Goal: Task Accomplishment & Management: Manage account settings

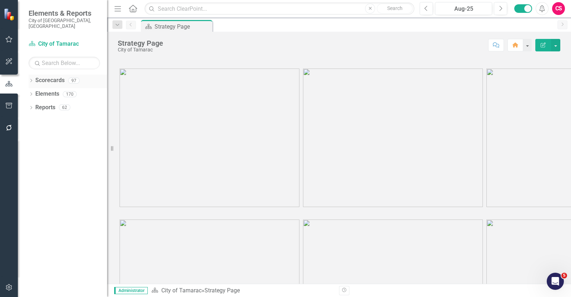
click at [57, 76] on link "Scorecards" at bounding box center [49, 80] width 29 height 8
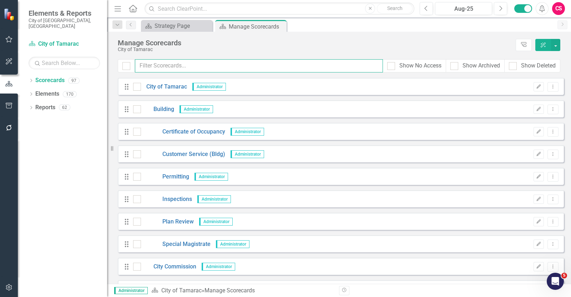
click at [165, 63] on input "text" at bounding box center [259, 65] width 248 height 13
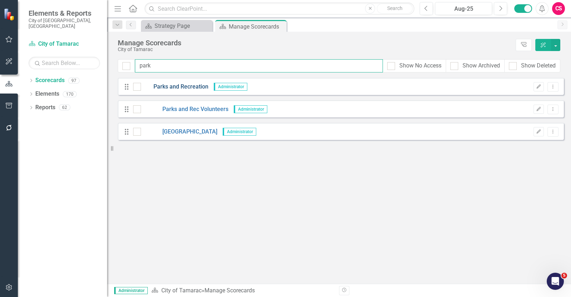
type input "park"
click at [178, 88] on link "Parks and Recreation" at bounding box center [174, 87] width 67 height 8
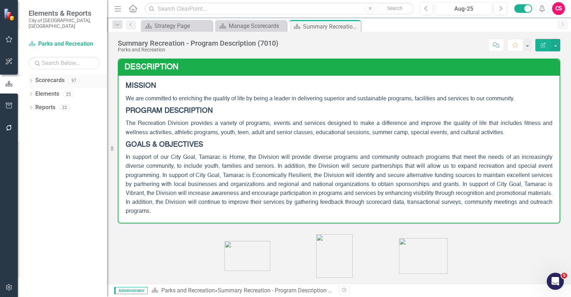
click at [29, 79] on icon "Dropdown" at bounding box center [31, 81] width 5 height 4
click at [34, 92] on icon "Dropdown" at bounding box center [34, 94] width 5 height 4
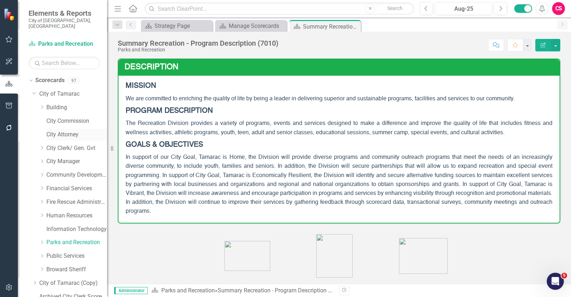
scroll to position [42, 0]
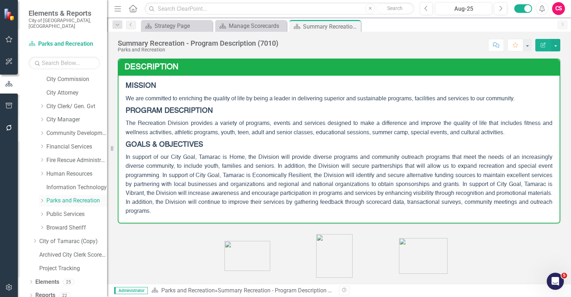
click at [44, 199] on icon "Dropdown" at bounding box center [41, 201] width 5 height 4
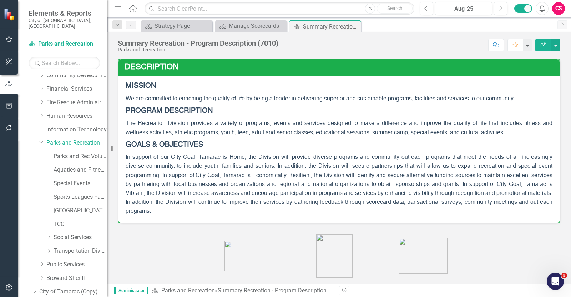
scroll to position [99, 0]
click at [51, 250] on icon "Dropdown" at bounding box center [48, 252] width 5 height 4
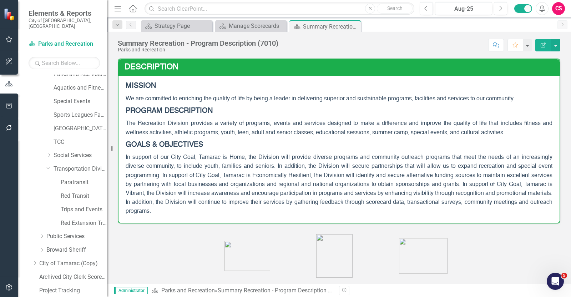
scroll to position [186, 0]
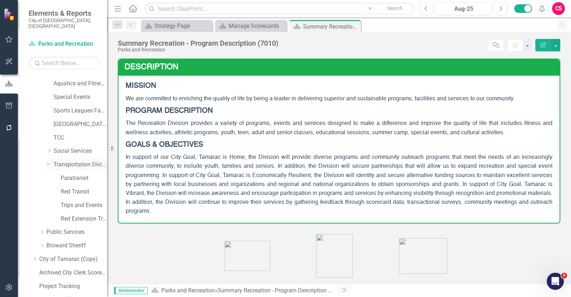
click at [70, 161] on link "Transportation Division" at bounding box center [81, 165] width 54 height 8
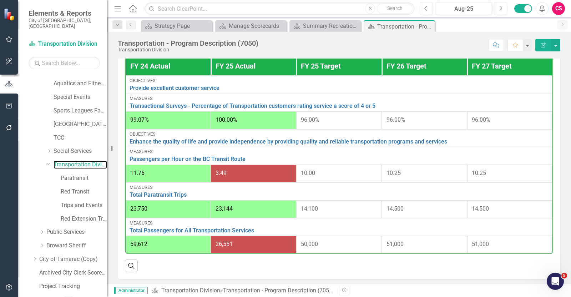
scroll to position [176, 0]
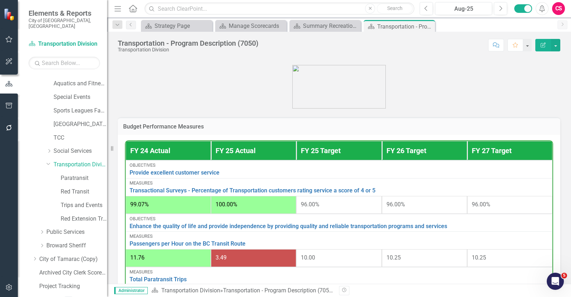
click at [225, 124] on h3 "Budget Performance Measures" at bounding box center [339, 127] width 432 height 6
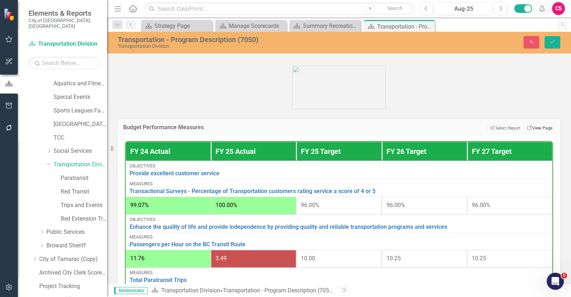
click at [539, 124] on link "Link View Page" at bounding box center [540, 128] width 31 height 9
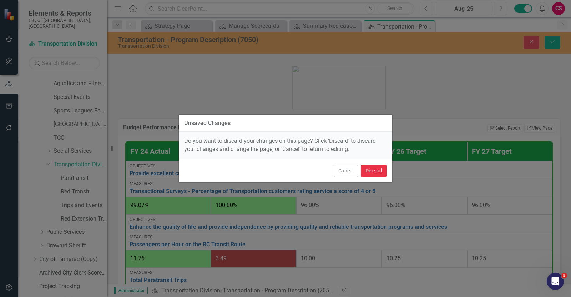
click at [382, 171] on button "Discard" at bounding box center [374, 171] width 26 height 12
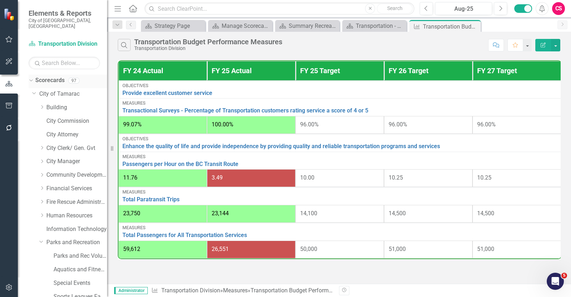
click at [30, 78] on div "Dropdown Scorecards 97" at bounding box center [68, 82] width 79 height 14
click at [31, 78] on icon "Dropdown" at bounding box center [30, 80] width 4 height 5
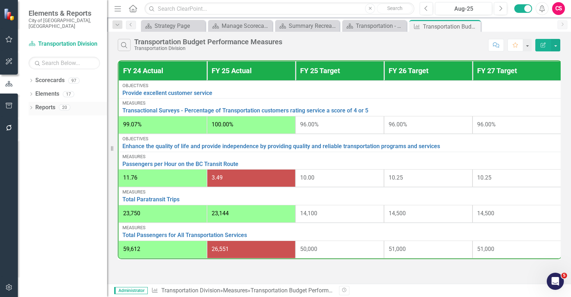
drag, startPoint x: 46, startPoint y: 102, endPoint x: 50, endPoint y: 100, distance: 3.8
click at [46, 104] on link "Reports" at bounding box center [45, 108] width 20 height 8
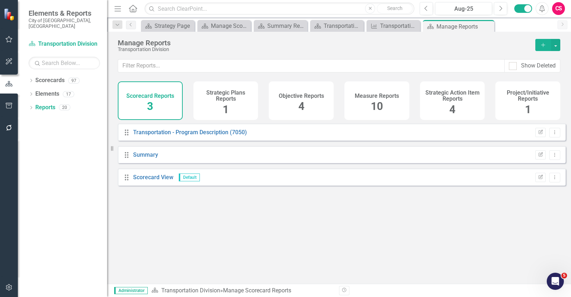
click at [395, 107] on div "Measure Reports 10" at bounding box center [377, 100] width 65 height 39
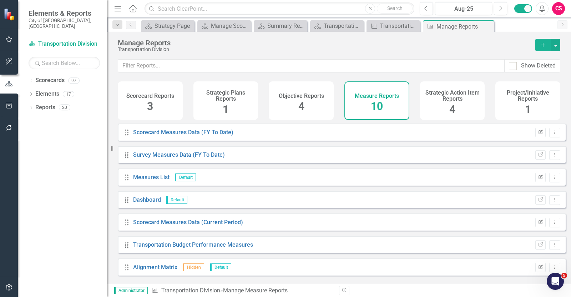
scroll to position [70, 0]
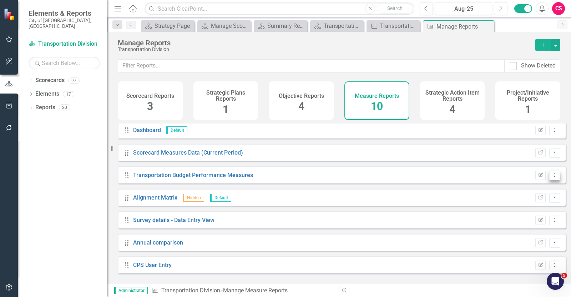
click at [552, 177] on icon "Dropdown Menu" at bounding box center [555, 175] width 6 height 5
click at [533, 216] on link "Copy Duplicate Report" at bounding box center [525, 218] width 59 height 13
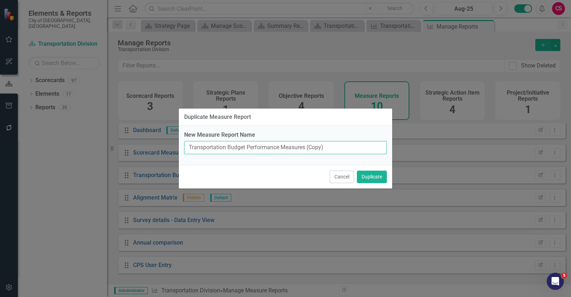
drag, startPoint x: 330, startPoint y: 150, endPoint x: 310, endPoint y: 150, distance: 20.4
click at [310, 150] on input "Transportation Budget Performance Measures (Copy)" at bounding box center [285, 147] width 203 height 13
type input "Transportation Budget Performance Measures (FY 22, FY 23, FY 24 and FY 25)"
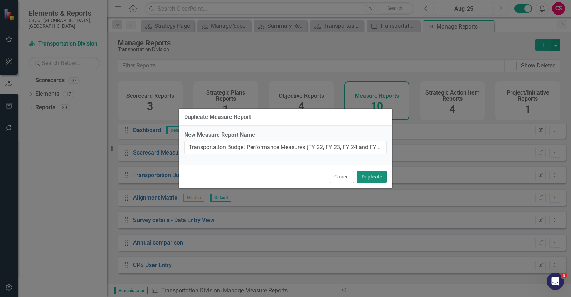
click at [375, 177] on button "Duplicate" at bounding box center [372, 177] width 30 height 12
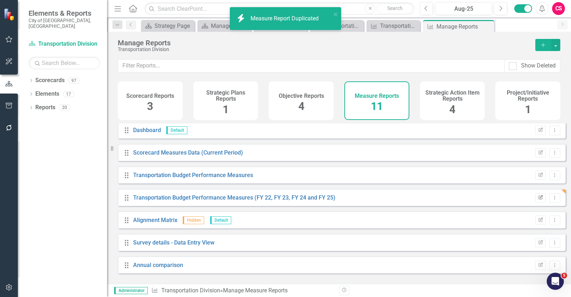
click at [539, 199] on icon "button" at bounding box center [541, 197] width 4 height 4
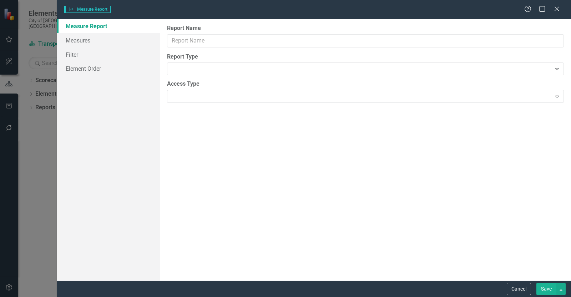
type input "Transportation Budget Performance Measures (FY 22, FY 23, FY 24 and FY 25)"
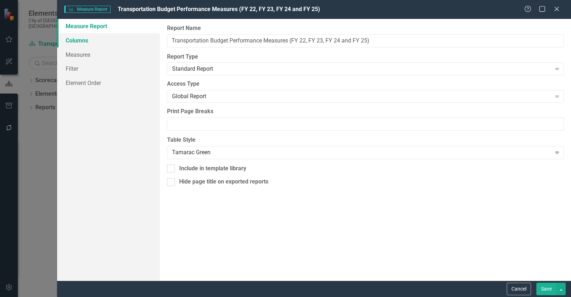
click at [107, 42] on link "Columns" at bounding box center [108, 40] width 103 height 14
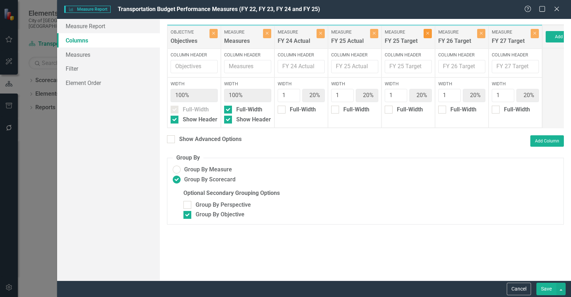
click at [430, 30] on button "Close" at bounding box center [428, 33] width 8 height 9
type input "25%"
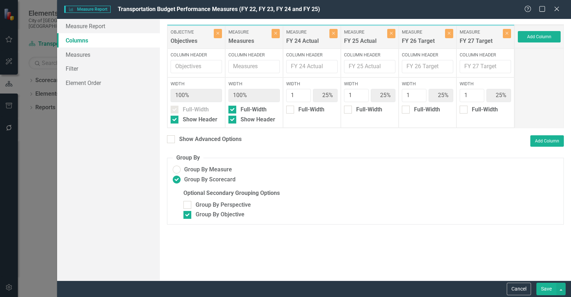
click at [446, 35] on body "Elements & Reports City of [GEOGRAPHIC_DATA], [GEOGRAPHIC_DATA] Scorecard Trans…" at bounding box center [285, 148] width 571 height 297
click at [448, 35] on button "Close" at bounding box center [449, 33] width 8 height 9
type input "33%"
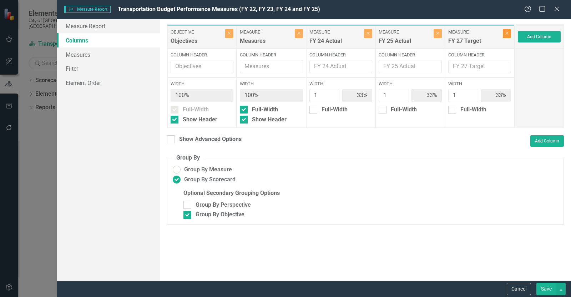
click at [507, 36] on button "Close" at bounding box center [507, 33] width 8 height 9
type input "50%"
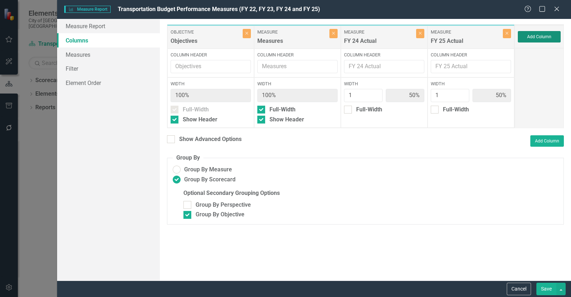
click at [539, 40] on button "Add Column" at bounding box center [539, 36] width 43 height 11
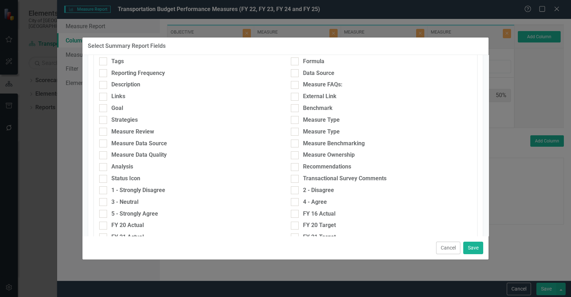
scroll to position [226, 0]
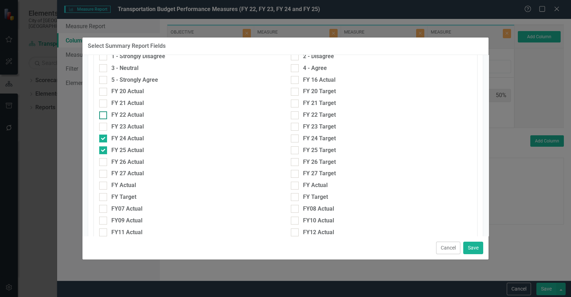
click at [143, 115] on div "FY 22 Actual" at bounding box center [127, 115] width 32 height 8
click at [104, 115] on input "FY 22 Actual" at bounding box center [101, 113] width 5 height 5
checkbox input "true"
click at [140, 126] on div "FY 23 Actual" at bounding box center [127, 127] width 32 height 8
click at [104, 126] on input "FY 23 Actual" at bounding box center [101, 125] width 5 height 5
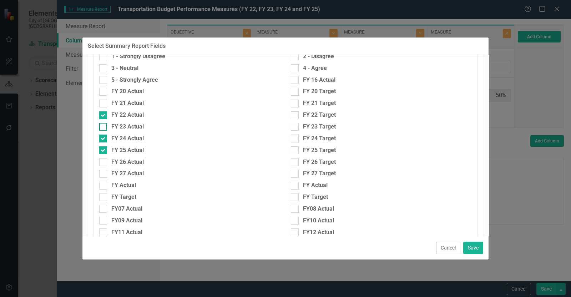
checkbox input "true"
drag, startPoint x: 477, startPoint y: 247, endPoint x: 473, endPoint y: 242, distance: 6.4
click at [476, 247] on button "Save" at bounding box center [474, 248] width 20 height 12
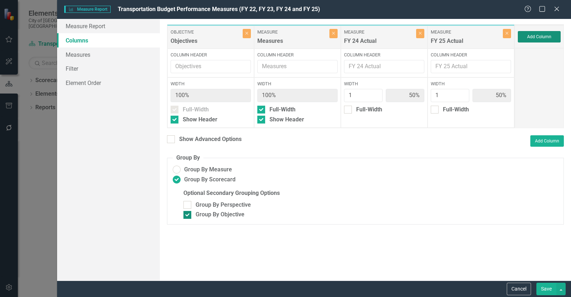
type input "25%"
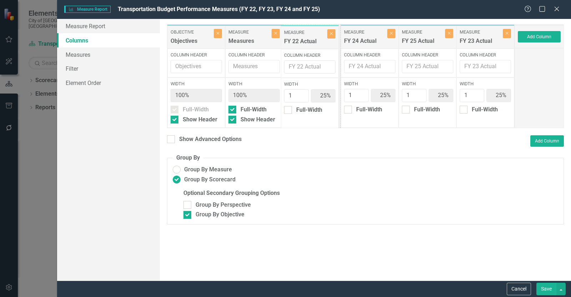
drag, startPoint x: 382, startPoint y: 50, endPoint x: 290, endPoint y: 41, distance: 92.9
click at [289, 42] on div "Objective Objectives Close Column Header Width 100% Full-Width Show Header Meas…" at bounding box center [341, 76] width 348 height 104
drag, startPoint x: 481, startPoint y: 45, endPoint x: 361, endPoint y: 45, distance: 120.3
click at [361, 45] on div "Objective Objectives Close Column Header Width 100% Full-Width Show Header Meas…" at bounding box center [341, 76] width 348 height 104
click at [544, 290] on button "Save" at bounding box center [547, 289] width 20 height 12
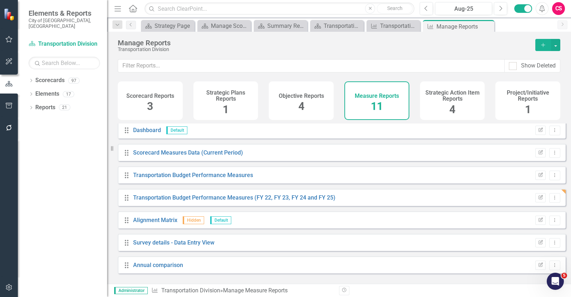
click at [160, 97] on h4 "Scorecard Reports" at bounding box center [150, 96] width 48 height 6
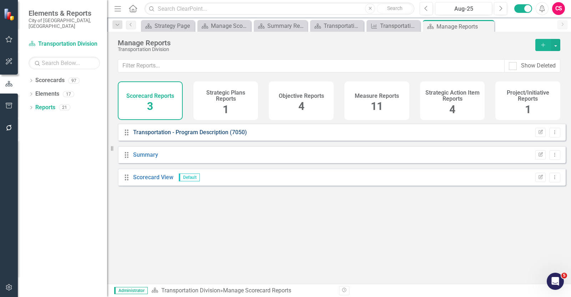
click at [210, 136] on link "Transportation - Program Description (7050)" at bounding box center [190, 132] width 114 height 7
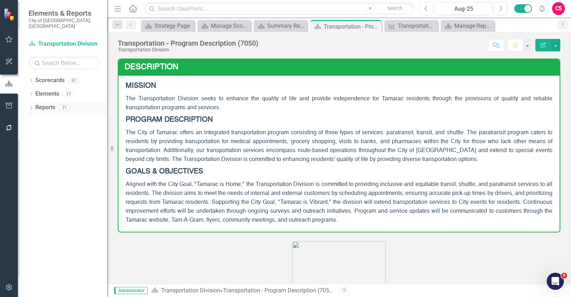
click at [50, 104] on link "Reports" at bounding box center [45, 108] width 20 height 8
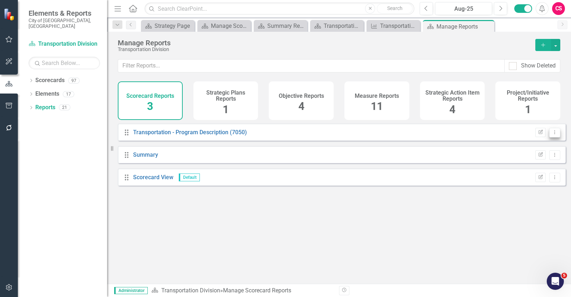
click at [552, 135] on icon "Dropdown Menu" at bounding box center [555, 132] width 6 height 5
click at [533, 174] on link "Copy Duplicate Report" at bounding box center [525, 175] width 59 height 13
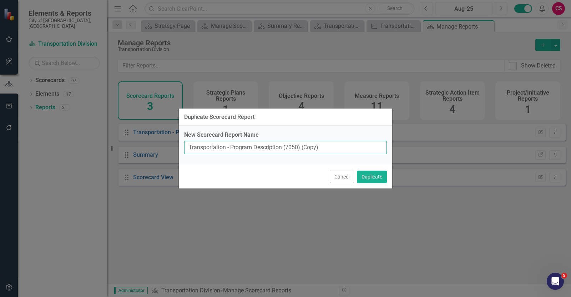
drag, startPoint x: 329, startPoint y: 149, endPoint x: 305, endPoint y: 152, distance: 24.8
click at [305, 152] on input "Transportation - Program Description (7050) (Copy)" at bounding box center [285, 147] width 203 height 13
type input "Transportation - Program Description (7050) (historical data)"
click at [371, 174] on button "Duplicate" at bounding box center [372, 177] width 30 height 12
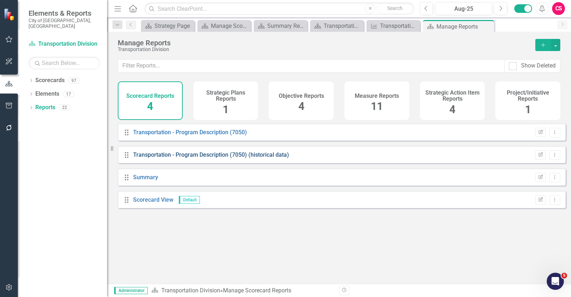
click at [188, 158] on link "Transportation - Program Description (7050) (historical data)" at bounding box center [211, 154] width 156 height 7
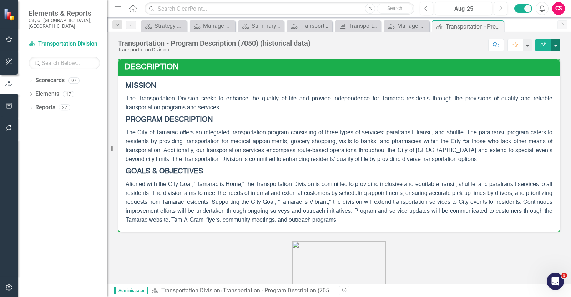
click at [557, 45] on button "button" at bounding box center [555, 45] width 9 height 12
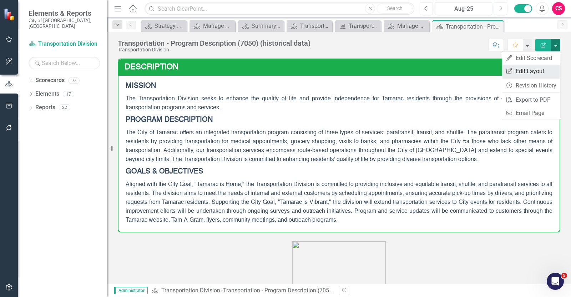
click at [537, 72] on link "Edit Report Edit Layout" at bounding box center [531, 71] width 58 height 13
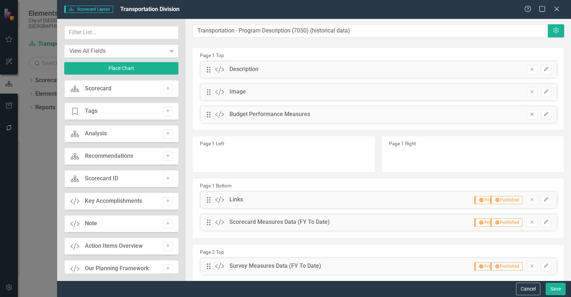
click at [530, 116] on icon "Remove" at bounding box center [532, 114] width 5 height 4
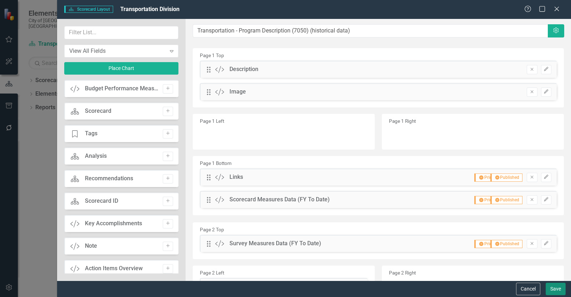
click at [556, 288] on button "Save" at bounding box center [556, 289] width 20 height 12
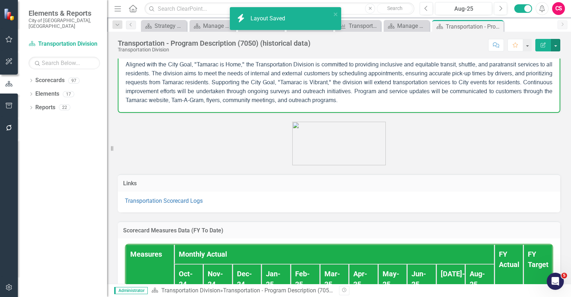
scroll to position [89, 0]
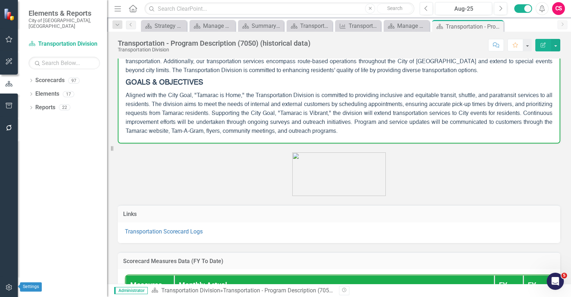
click at [14, 284] on button "button" at bounding box center [9, 287] width 16 height 15
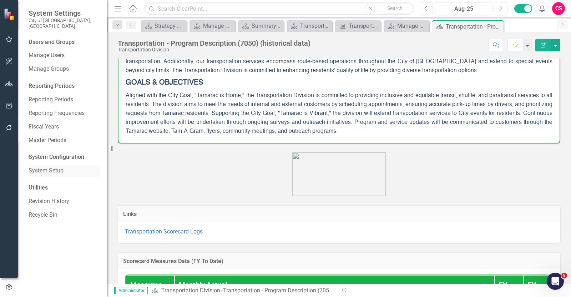
click at [61, 169] on link "System Setup" at bounding box center [64, 171] width 71 height 8
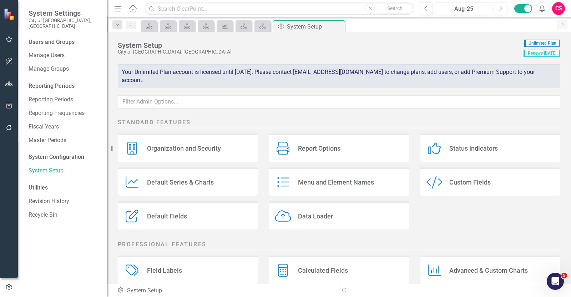
click at [507, 184] on div "Custom Style Custom Fields" at bounding box center [490, 181] width 140 height 29
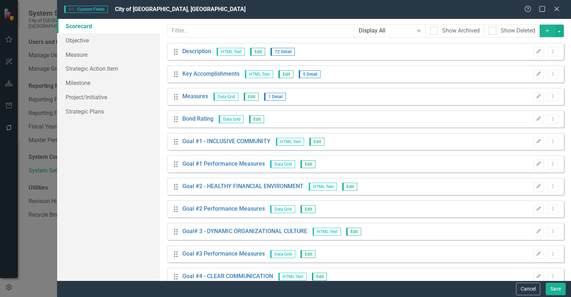
click at [545, 32] on icon "Add" at bounding box center [548, 30] width 6 height 5
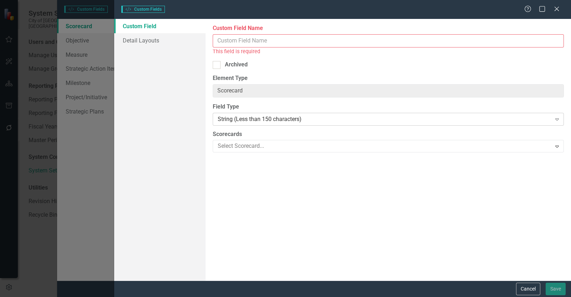
click at [262, 113] on div "String (Less than 150 characters) Expand" at bounding box center [388, 119] width 351 height 13
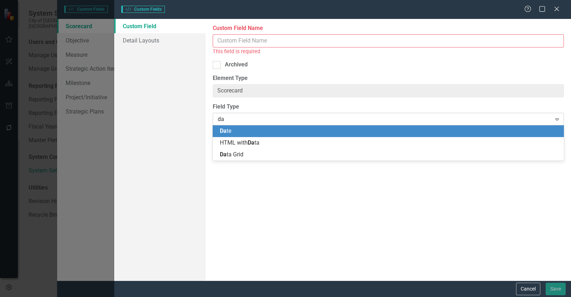
type input "dat"
click at [255, 131] on div "Dat e" at bounding box center [390, 131] width 340 height 8
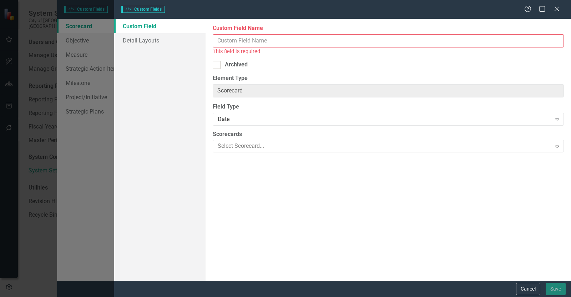
click at [257, 39] on input "Custom Field Name" at bounding box center [388, 40] width 351 height 13
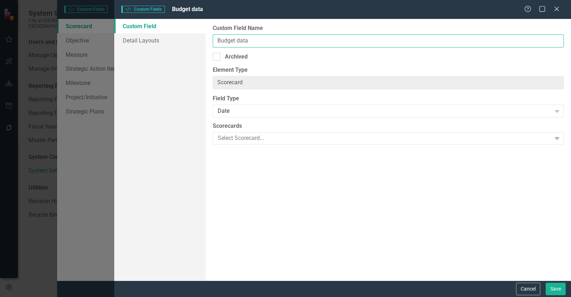
click at [216, 42] on input "Budget data" at bounding box center [388, 40] width 351 height 13
type input "historical Budget data"
drag, startPoint x: 303, startPoint y: 102, endPoint x: 298, endPoint y: 101, distance: 5.1
click at [302, 102] on label "Field Type" at bounding box center [388, 99] width 351 height 8
click at [287, 114] on div "Date" at bounding box center [385, 111] width 334 height 8
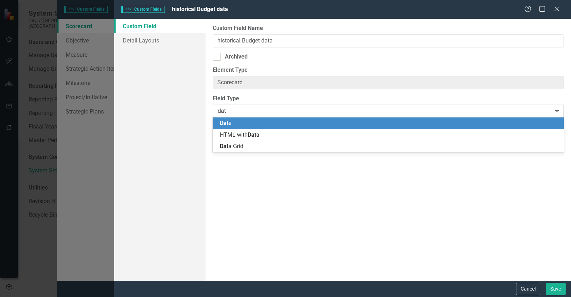
type input "data"
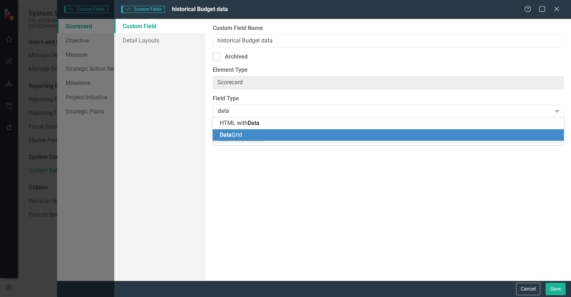
click at [241, 135] on span "Data Grid" at bounding box center [231, 134] width 22 height 7
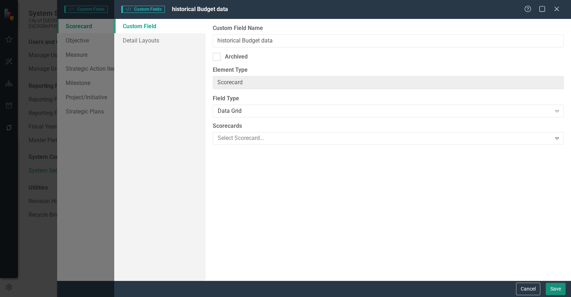
click at [557, 287] on button "Save" at bounding box center [556, 289] width 20 height 12
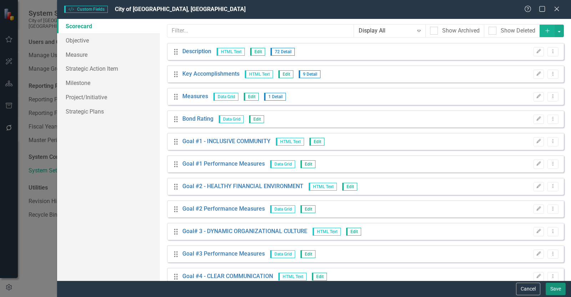
click at [557, 293] on button "Save" at bounding box center [556, 289] width 20 height 12
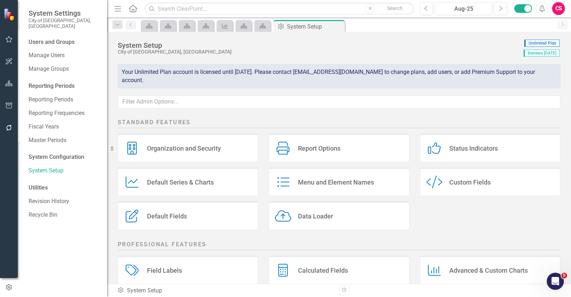
click at [11, 86] on icon "button" at bounding box center [8, 84] width 7 height 6
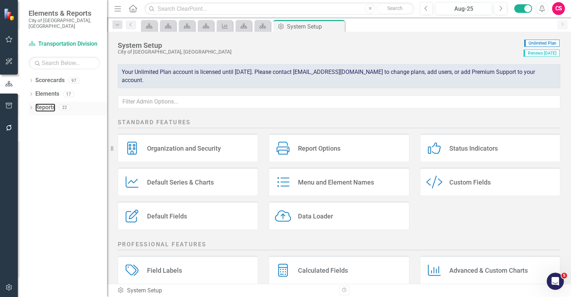
click at [54, 104] on link "Reports" at bounding box center [45, 108] width 20 height 8
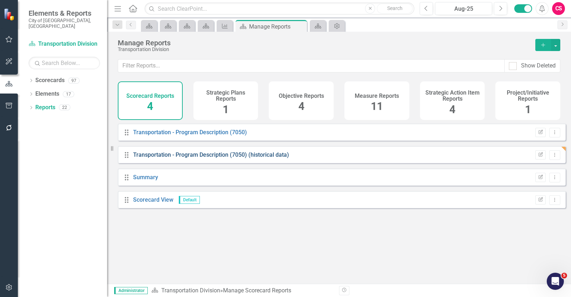
click at [210, 158] on link "Transportation - Program Description (7050) (historical data)" at bounding box center [211, 154] width 156 height 7
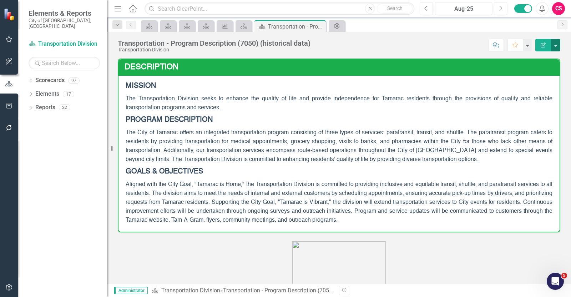
click at [556, 45] on button "button" at bounding box center [555, 45] width 9 height 12
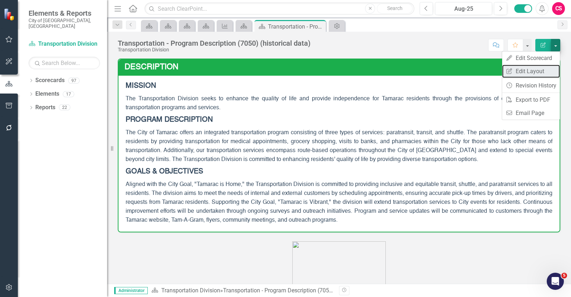
click at [536, 73] on link "Edit Report Edit Layout" at bounding box center [531, 71] width 58 height 13
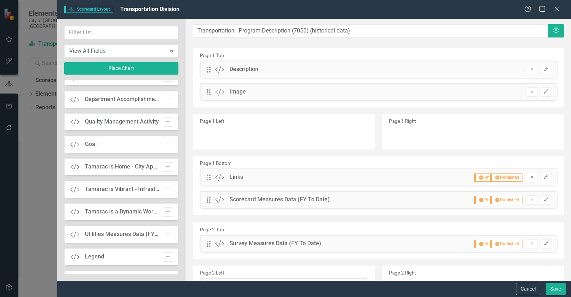
scroll to position [638, 0]
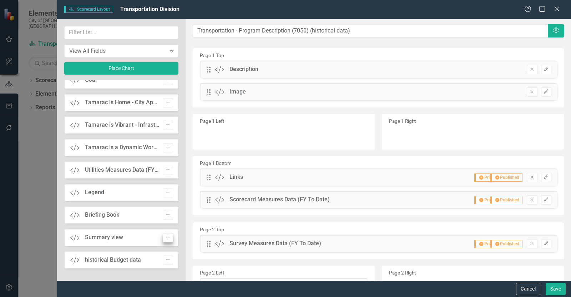
click at [168, 260] on icon "Add" at bounding box center [167, 260] width 5 height 4
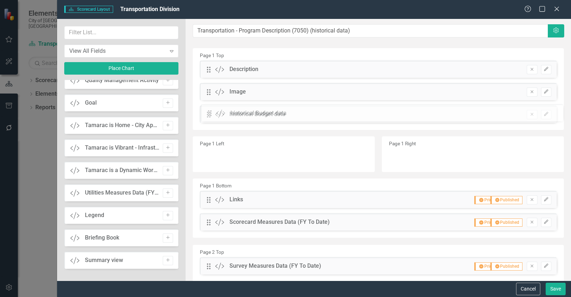
drag, startPoint x: 216, startPoint y: 102, endPoint x: 219, endPoint y: 111, distance: 9.5
click at [560, 289] on button "Save" at bounding box center [556, 289] width 20 height 12
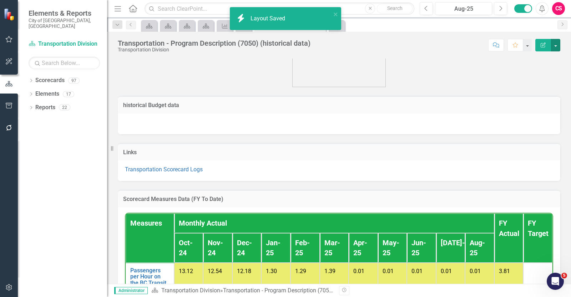
scroll to position [178, 0]
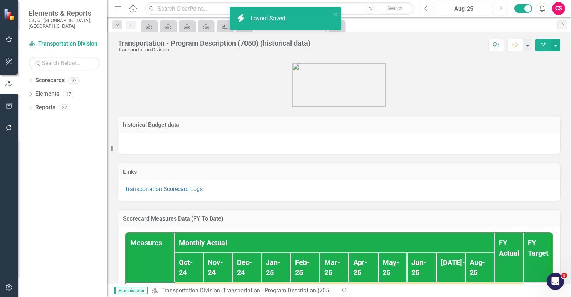
click at [235, 139] on div at bounding box center [339, 143] width 443 height 21
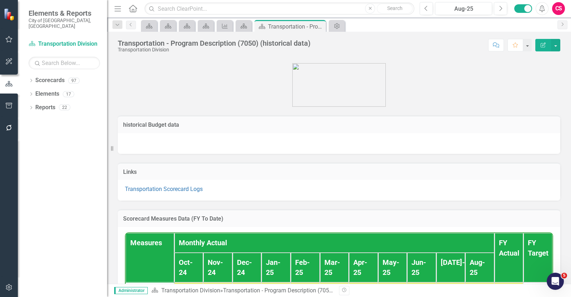
click at [235, 139] on div at bounding box center [339, 143] width 443 height 21
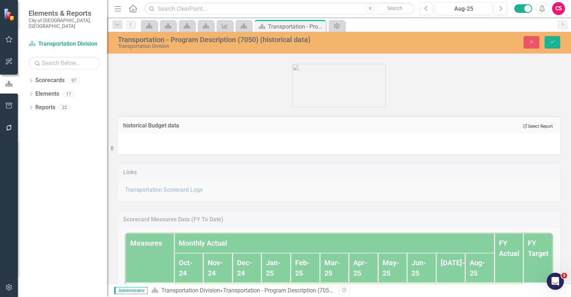
click at [528, 126] on button "Edit Report Select Report" at bounding box center [538, 126] width 35 height 8
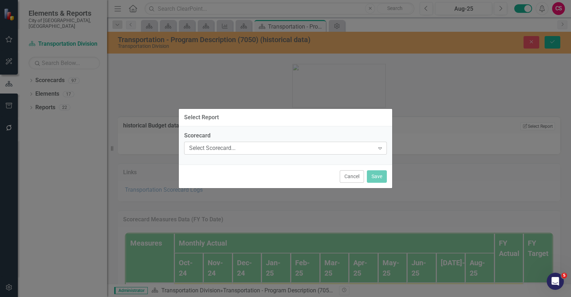
click at [254, 147] on div "Select Scorecard..." at bounding box center [281, 148] width 185 height 8
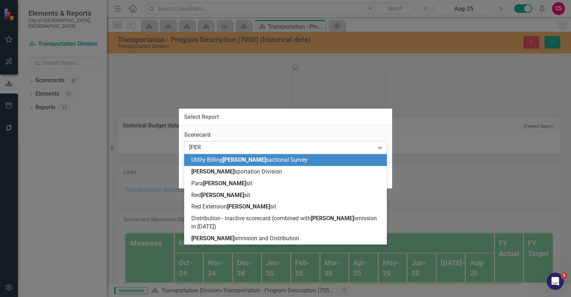
type input "trans"
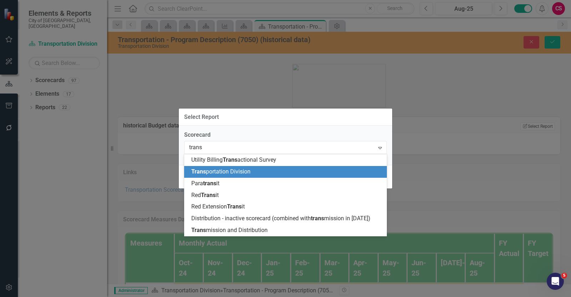
click at [239, 170] on span "Trans portation Division" at bounding box center [220, 171] width 59 height 7
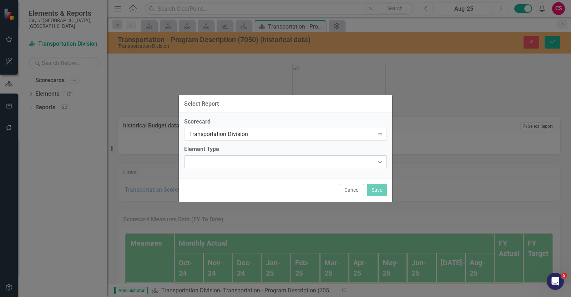
click at [237, 164] on div "Expand" at bounding box center [285, 161] width 203 height 13
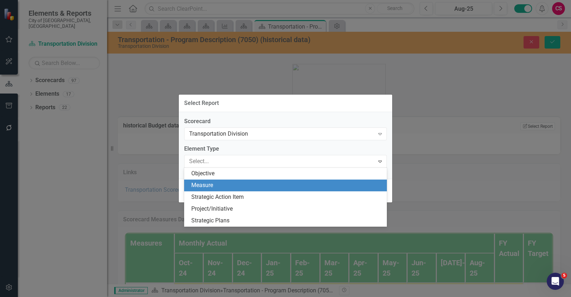
click at [234, 185] on div "Measure" at bounding box center [286, 185] width 191 height 8
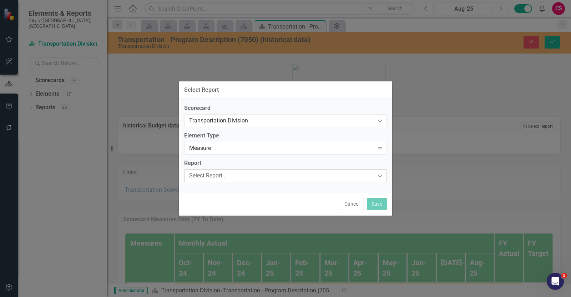
click at [231, 181] on div "Select Report... Expand" at bounding box center [285, 175] width 203 height 13
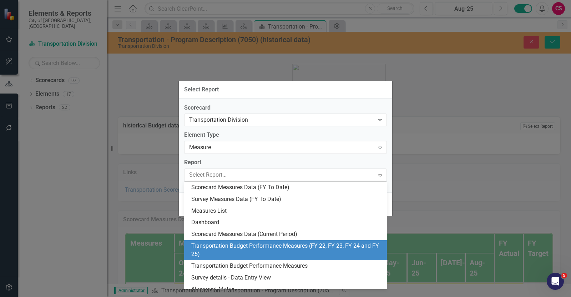
click at [298, 247] on div "Transportation Budget Performance Measures (FY 22, FY 23, FY 24 and FY 25)" at bounding box center [286, 250] width 191 height 16
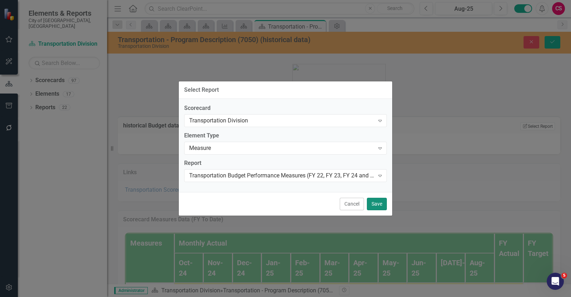
click at [377, 204] on button "Save" at bounding box center [377, 204] width 20 height 12
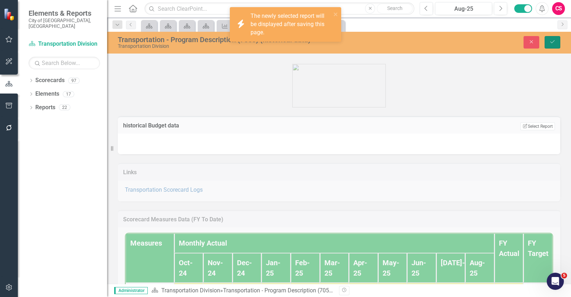
drag, startPoint x: 555, startPoint y: 41, endPoint x: 551, endPoint y: 40, distance: 4.3
click at [555, 41] on icon "Save" at bounding box center [553, 41] width 6 height 5
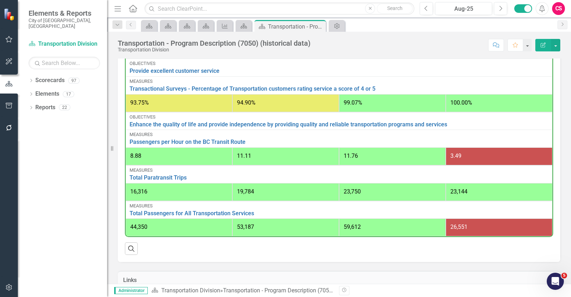
scroll to position [223, 0]
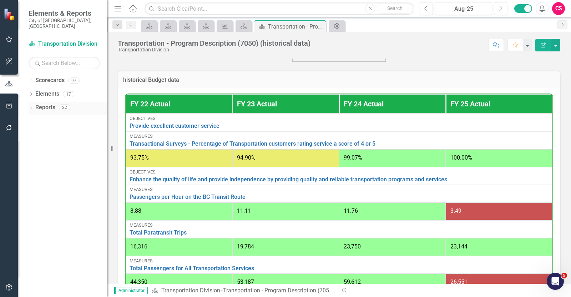
click at [46, 104] on link "Reports" at bounding box center [45, 108] width 20 height 8
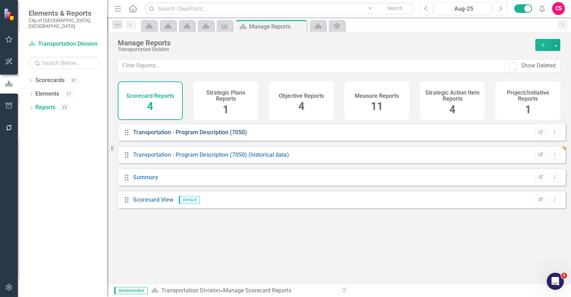
click at [200, 136] on link "Transportation - Program Description (7050)" at bounding box center [190, 132] width 114 height 7
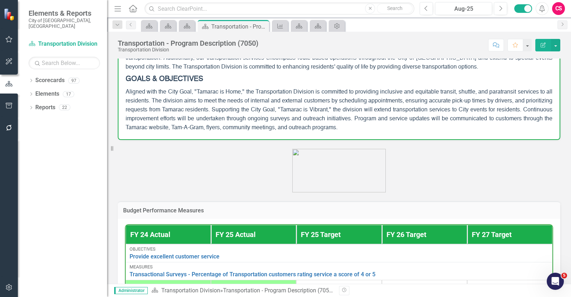
scroll to position [89, 0]
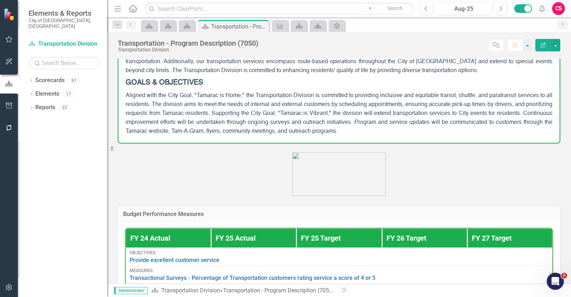
click at [12, 285] on icon "button" at bounding box center [8, 288] width 7 height 6
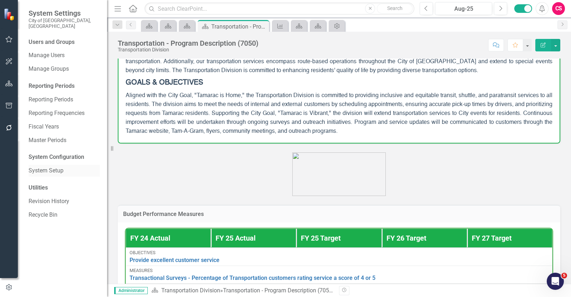
click at [67, 167] on link "System Setup" at bounding box center [64, 171] width 71 height 8
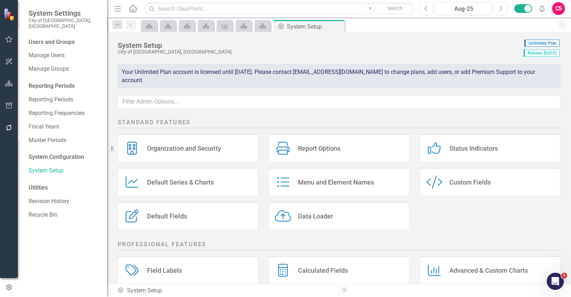
click at [495, 177] on div "Custom Style Custom Fields" at bounding box center [490, 181] width 140 height 29
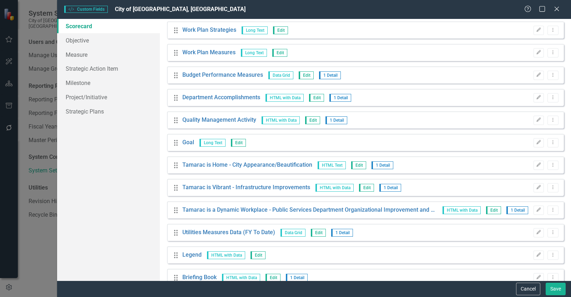
scroll to position [1072, 0]
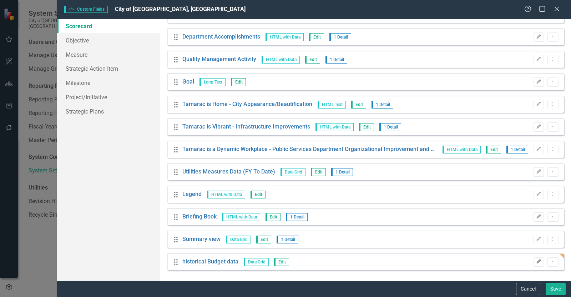
click at [536, 262] on icon "Edit" at bounding box center [538, 262] width 5 height 4
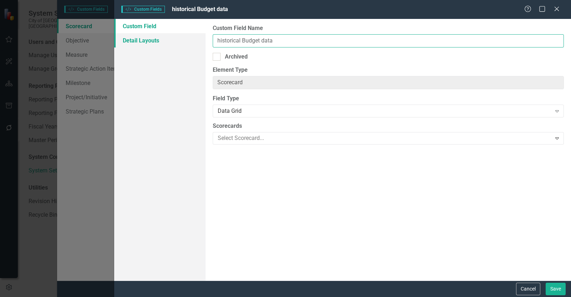
drag, startPoint x: 291, startPoint y: 41, endPoint x: 163, endPoint y: 39, distance: 128.2
click at [162, 42] on div "Custom Field Detail Layouts Custom Field Name historical Budget data Archived E…" at bounding box center [342, 150] width 457 height 262
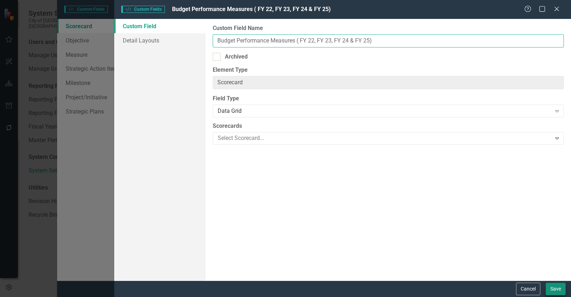
type input "Budget Performance Measures ( FY 22, FY 23, FY 24 & FY 25)"
click at [560, 292] on button "Save" at bounding box center [556, 289] width 20 height 12
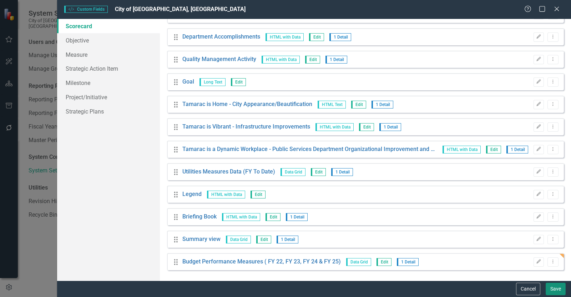
click at [558, 289] on button "Save" at bounding box center [556, 289] width 20 height 12
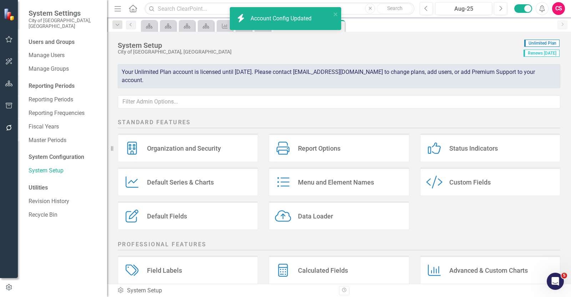
click at [9, 86] on button "button" at bounding box center [9, 83] width 16 height 15
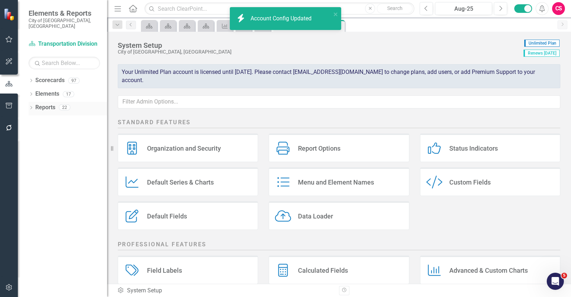
click at [42, 104] on link "Reports" at bounding box center [45, 108] width 20 height 8
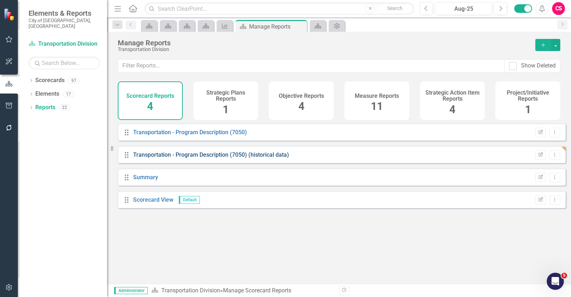
click at [230, 156] on link "Transportation - Program Description (7050) (historical data)" at bounding box center [211, 154] width 156 height 7
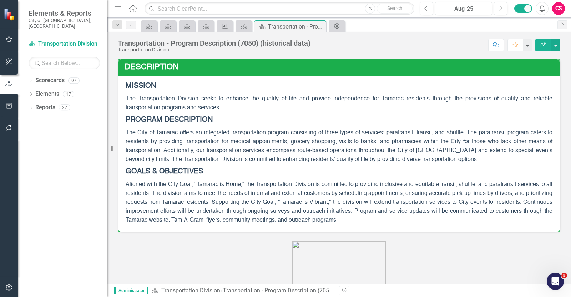
click at [562, 43] on div "Transportation - Program Description (7050) (historical data) Transportation Di…" at bounding box center [339, 42] width 464 height 21
click at [559, 46] on button "button" at bounding box center [555, 45] width 9 height 12
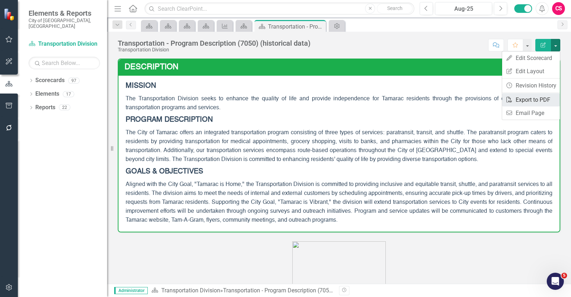
click at [526, 102] on link "PDF Export to PDF" at bounding box center [531, 99] width 58 height 13
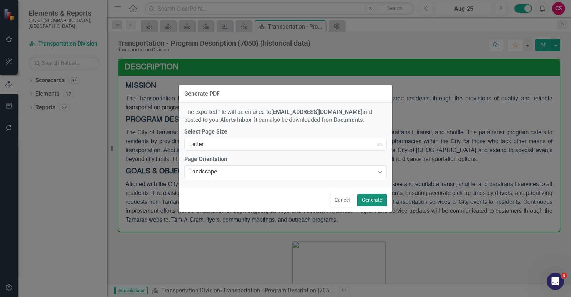
click at [373, 197] on button "Generate" at bounding box center [372, 200] width 30 height 12
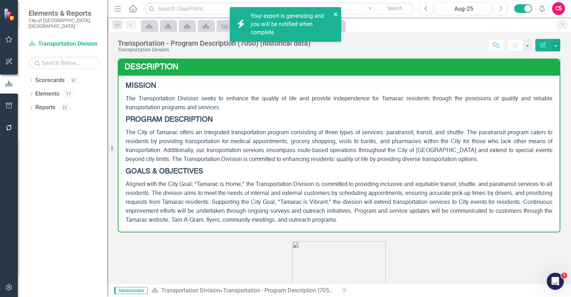
click at [337, 15] on icon "close" at bounding box center [336, 14] width 5 height 6
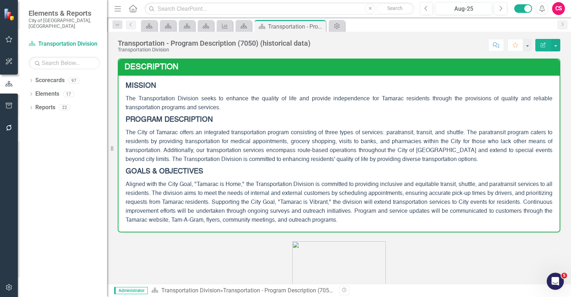
click at [541, 5] on icon "Alerts" at bounding box center [541, 8] width 7 height 7
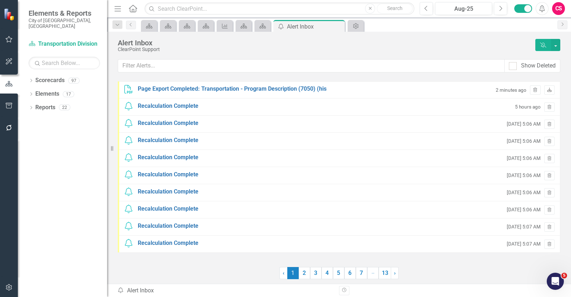
click at [551, 93] on link "Download" at bounding box center [550, 89] width 10 height 9
